Goal: Task Accomplishment & Management: Complete application form

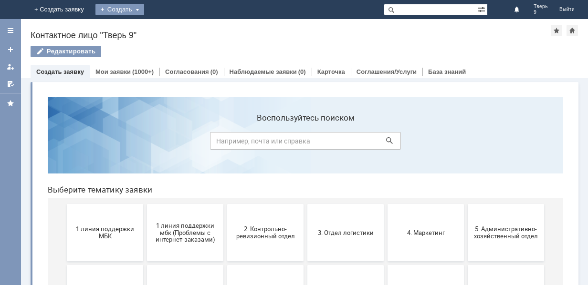
click at [144, 8] on div "Создать" at bounding box center [119, 9] width 49 height 11
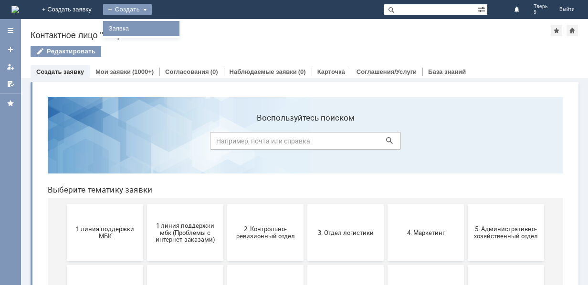
click at [178, 27] on link "Заявка" at bounding box center [141, 28] width 73 height 11
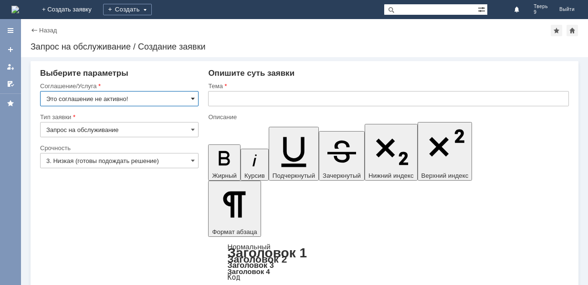
click at [195, 98] on input "Это соглашение не активно!" at bounding box center [119, 98] width 158 height 15
click at [195, 99] on input "Это соглашение не активно!" at bounding box center [119, 98] width 158 height 15
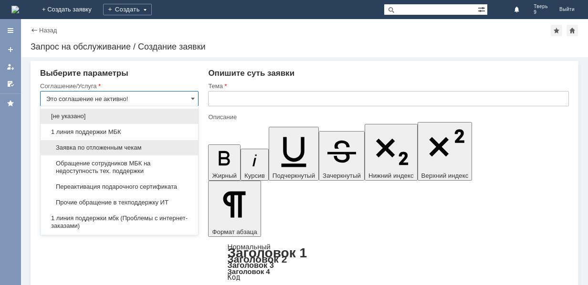
click at [147, 146] on span "Заявка по отложенным чекам" at bounding box center [119, 148] width 146 height 8
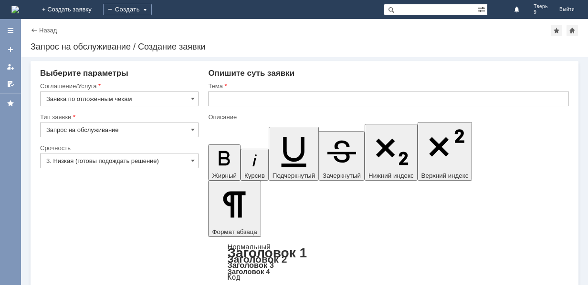
type input "Заявка по отложенным чекам"
click at [220, 98] on input "text" at bounding box center [388, 98] width 361 height 15
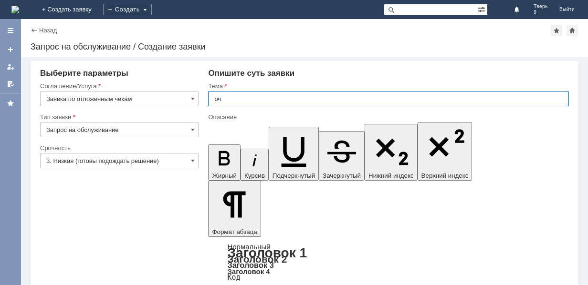
type input "оч"
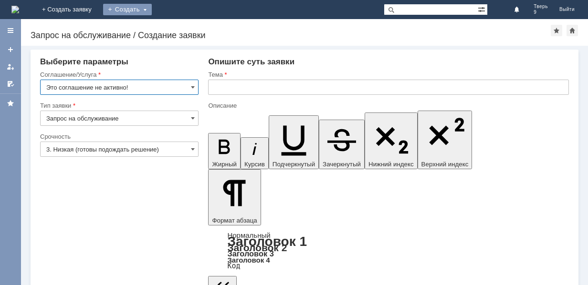
click at [152, 10] on div "Создать" at bounding box center [127, 9] width 49 height 11
click at [152, 11] on div "Создать" at bounding box center [127, 9] width 49 height 11
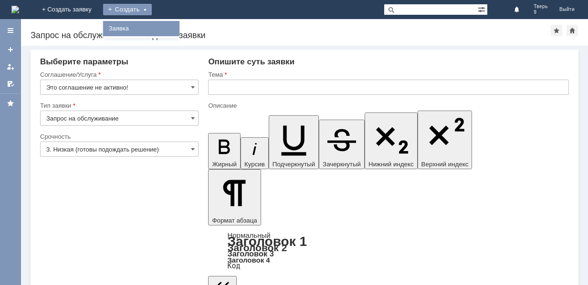
click at [178, 25] on link "Заявка" at bounding box center [141, 28] width 73 height 11
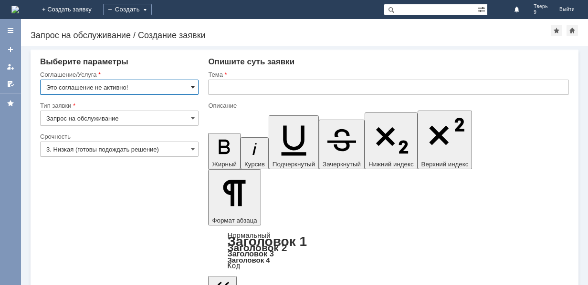
click at [191, 87] on div "Это соглашение не активно!" at bounding box center [119, 87] width 158 height 15
click at [191, 86] on span at bounding box center [193, 88] width 4 height 8
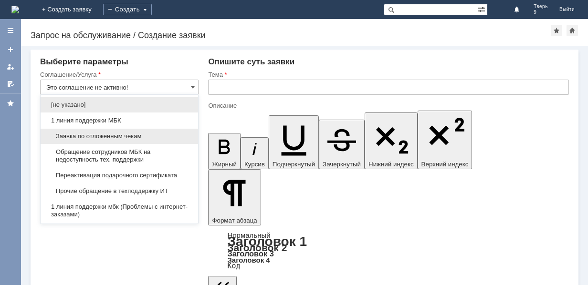
click at [122, 133] on div "Заявка по отложенным чекам" at bounding box center [120, 136] width 158 height 15
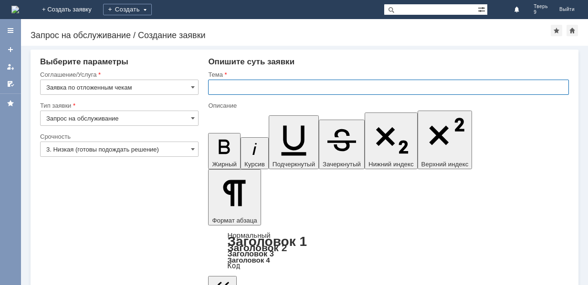
type input "Заявка по отложенным чекам"
click at [217, 84] on input "text" at bounding box center [388, 87] width 361 height 15
type input "оч"
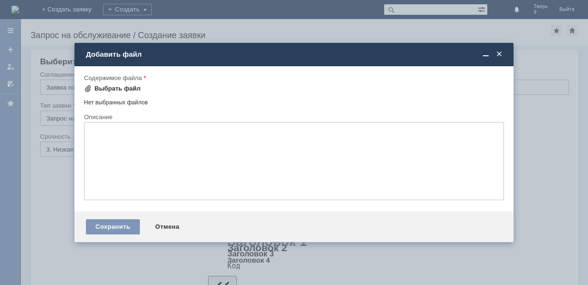
click at [128, 85] on div "Выбрать файл" at bounding box center [118, 89] width 46 height 8
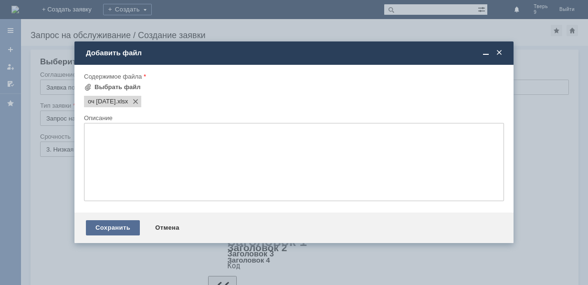
click at [125, 225] on div "Сохранить" at bounding box center [113, 228] width 54 height 15
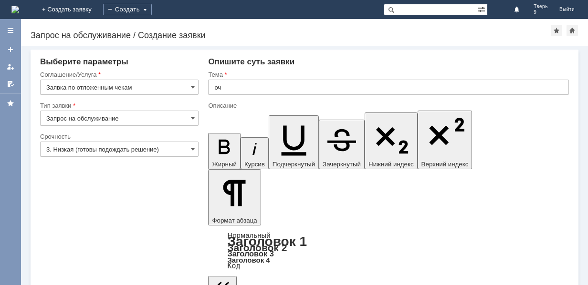
scroll to position [18, 0]
